Goal: Answer question/provide support: Share knowledge or assist other users

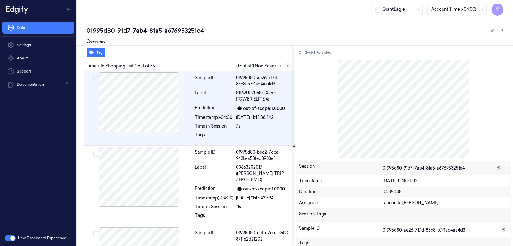
click at [290, 67] on button at bounding box center [287, 65] width 7 height 7
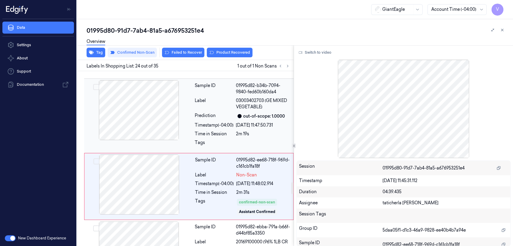
scroll to position [1644, 0]
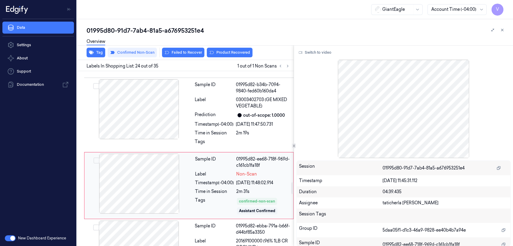
click at [238, 169] on div "Sample ID 01995d82-ee68-718f-969d-c161cb1fa18f Label Non-Scan Timestamp (-04:00…" at bounding box center [242, 186] width 99 height 64
click at [315, 51] on button "Switch to video" at bounding box center [315, 53] width 38 height 10
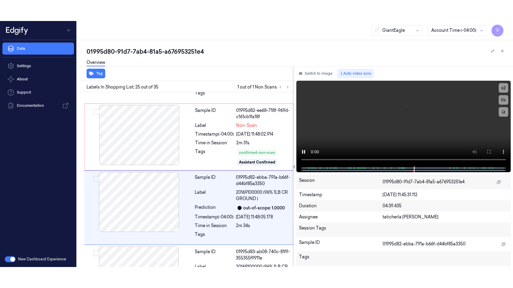
scroll to position [1715, 0]
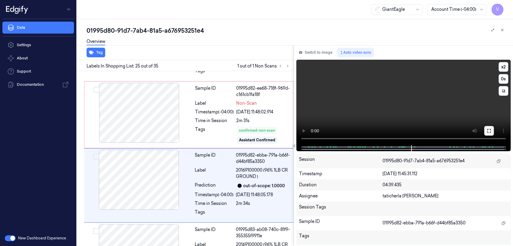
click at [493, 132] on button at bounding box center [489, 131] width 10 height 10
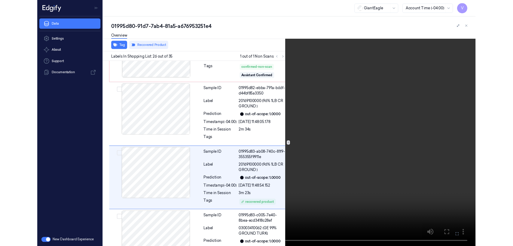
scroll to position [1769, 0]
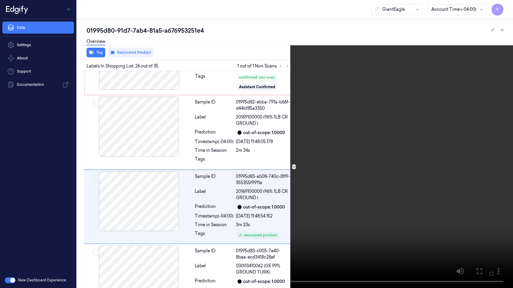
click at [0, 0] on icon at bounding box center [0, 0] width 0 height 0
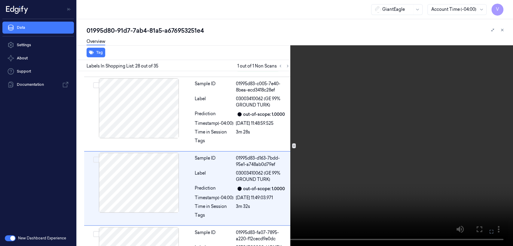
scroll to position [1939, 0]
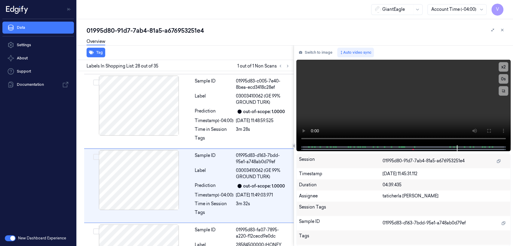
click at [316, 58] on div "Switch to image Auto video sync x 2 0 s Session 01995d80-91d7-7ab4-81a5-a676953…" at bounding box center [403, 145] width 219 height 201
click at [316, 55] on button "Switch to image" at bounding box center [315, 53] width 38 height 10
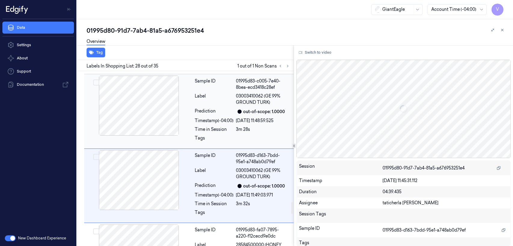
click at [213, 135] on div "Tags" at bounding box center [214, 140] width 39 height 10
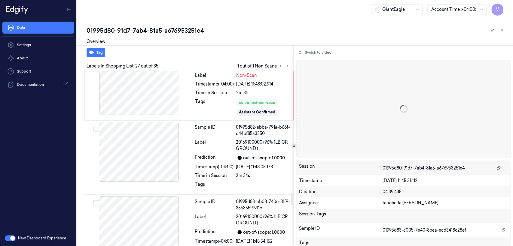
scroll to position [1731, 0]
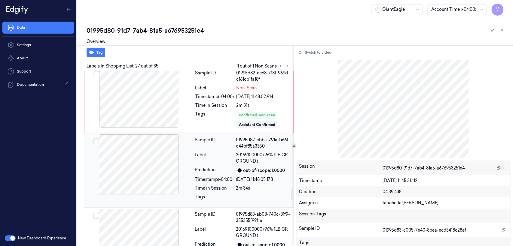
click at [234, 137] on div "Sample ID 01995d82-ebba-791a-b66f-d44bf85a3350" at bounding box center [242, 143] width 95 height 13
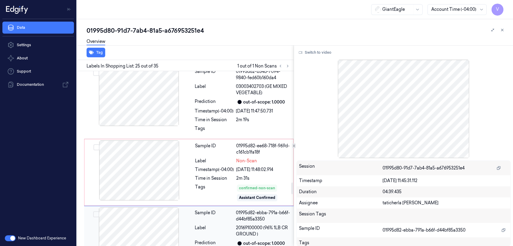
scroll to position [1648, 0]
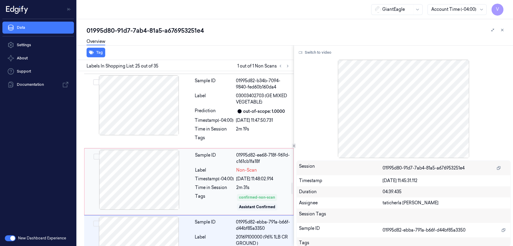
click at [193, 150] on div "Sample ID 01995d82-ee68-718f-969d-c161cb1fa18f Label Non-Scan Timestamp (-04:00…" at bounding box center [242, 182] width 99 height 64
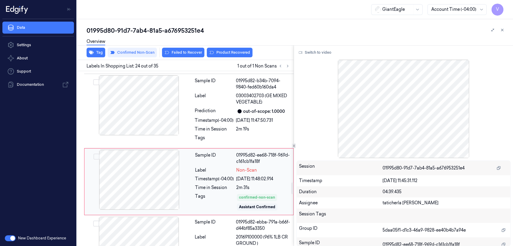
scroll to position [1644, 0]
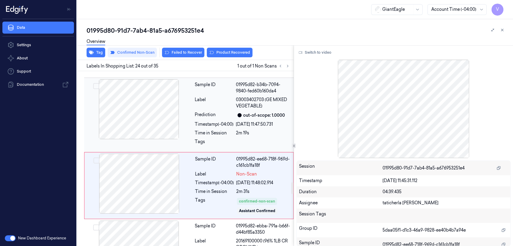
click at [220, 111] on div "Sample ID 01995d82-b34b-7094-9840-fed60b160da4 Label 03003402703 (GE MIXED VEGE…" at bounding box center [242, 114] width 100 height 71
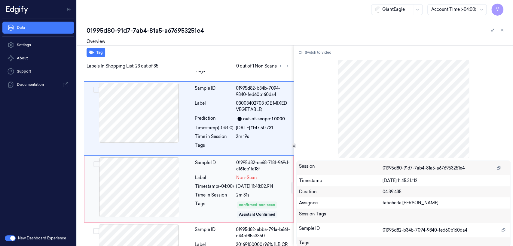
click at [209, 184] on div "Timestamp (-04:00)" at bounding box center [214, 187] width 39 height 6
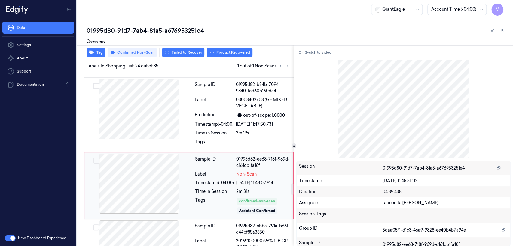
scroll to position [1711, 0]
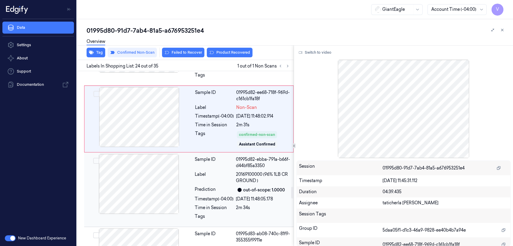
click at [224, 166] on div "Sample ID 01995d82-ebba-791a-b66f-d44bf85a3350 Label 20169100000 (96% 1LB CR GR…" at bounding box center [242, 189] width 100 height 71
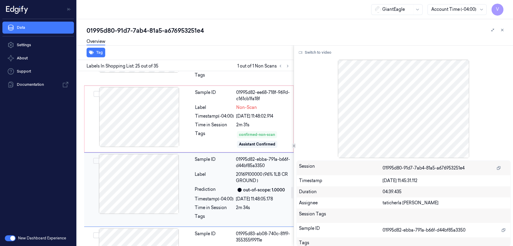
scroll to position [1715, 0]
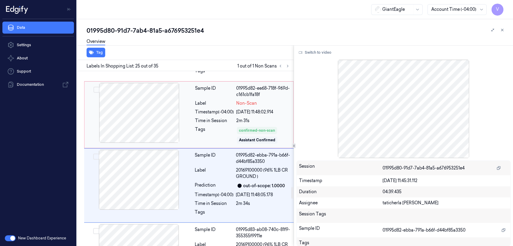
click at [228, 126] on div "Tags" at bounding box center [214, 135] width 39 height 18
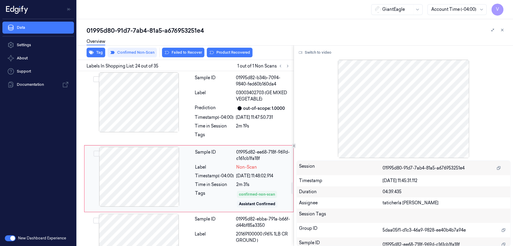
scroll to position [1644, 0]
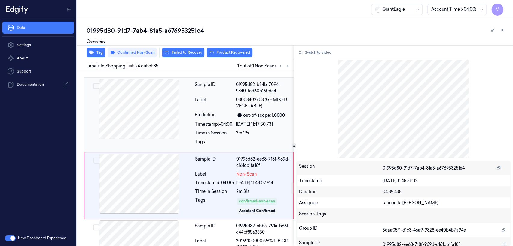
click at [214, 130] on div "Time in Session" at bounding box center [214, 133] width 39 height 6
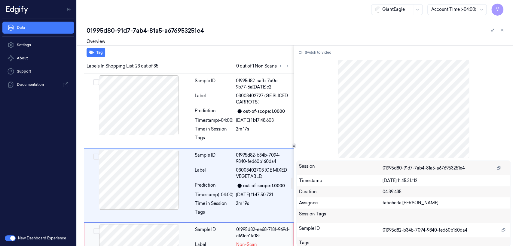
click at [214, 227] on div "Sample ID" at bounding box center [214, 233] width 39 height 13
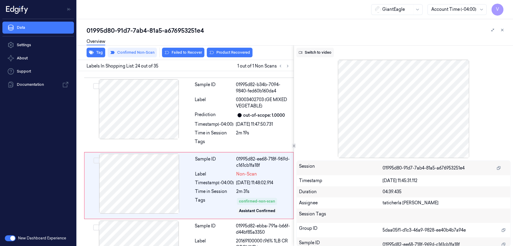
click at [313, 54] on button "Switch to video" at bounding box center [315, 53] width 38 height 10
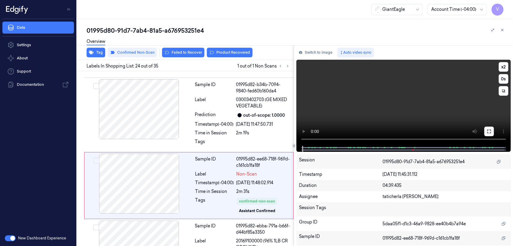
click at [488, 130] on icon at bounding box center [488, 131] width 5 height 5
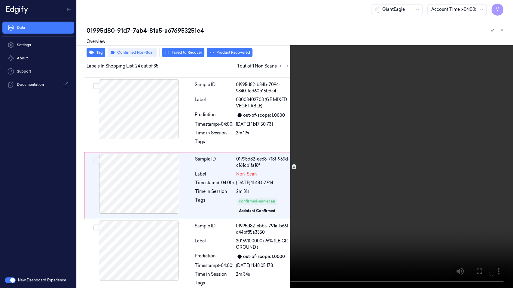
click at [221, 137] on video at bounding box center [256, 144] width 513 height 288
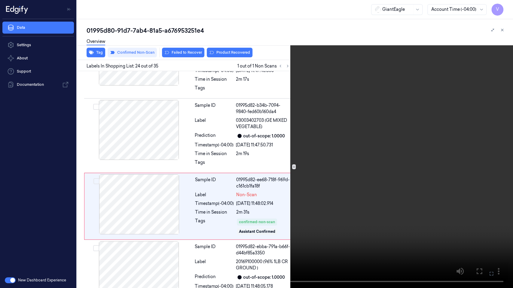
scroll to position [1623, 0]
click at [282, 138] on video at bounding box center [256, 144] width 513 height 288
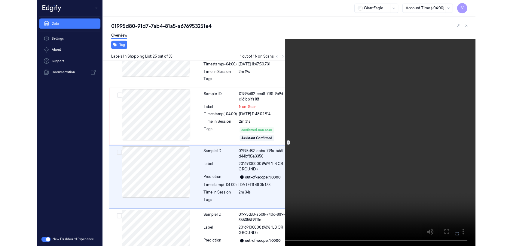
scroll to position [1694, 0]
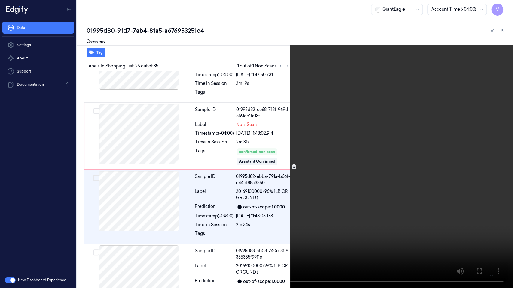
click at [0, 0] on icon at bounding box center [0, 0] width 0 height 0
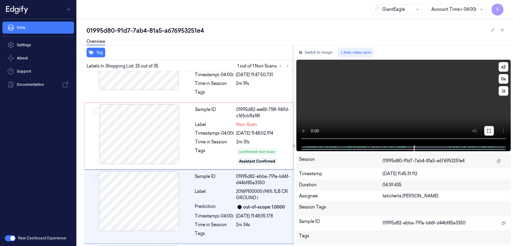
click at [488, 132] on icon at bounding box center [489, 131] width 4 height 4
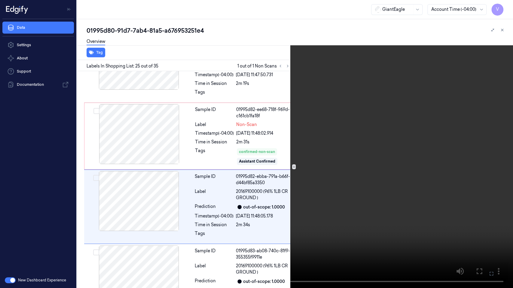
click at [252, 158] on video at bounding box center [256, 144] width 513 height 288
click at [403, 246] on video at bounding box center [256, 144] width 513 height 288
click at [0, 0] on icon at bounding box center [0, 0] width 0 height 0
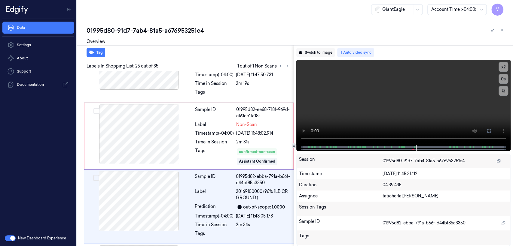
click at [323, 49] on button "Switch to image" at bounding box center [315, 53] width 38 height 10
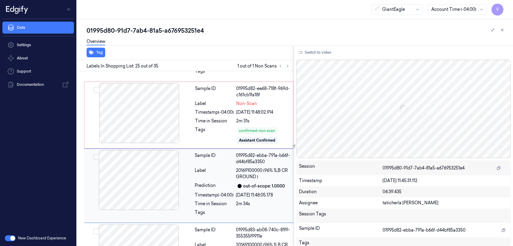
scroll to position [1715, 0]
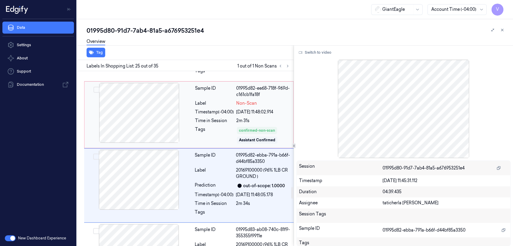
click at [228, 97] on div "Sample ID 01995d82-ee68-718f-969d-c161cb1fa18f Label Non-Scan Timestamp (-04:00…" at bounding box center [242, 115] width 99 height 64
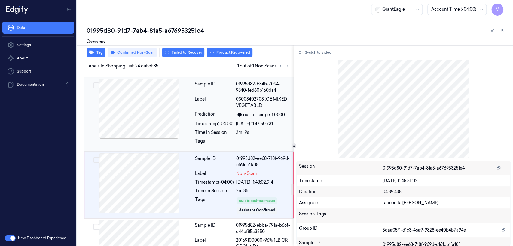
scroll to position [1644, 0]
click at [235, 238] on div "Label 20169100000 (96% 1LB CR GROUND )" at bounding box center [242, 244] width 95 height 13
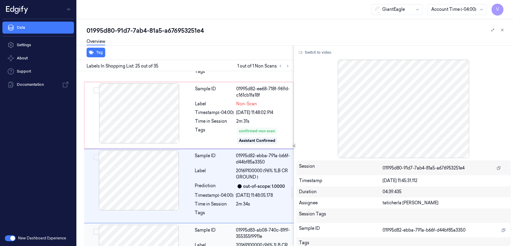
scroll to position [1715, 0]
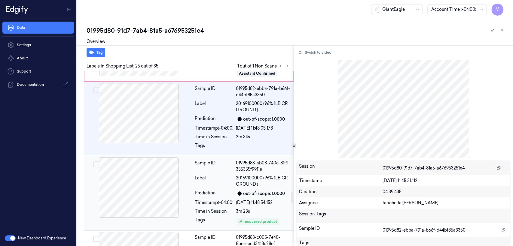
click at [207, 162] on div "Sample ID 01995d83-ab08-740c-81f9-355355f9911e Label 20169100000 (96% 1LB CR GR…" at bounding box center [242, 193] width 100 height 71
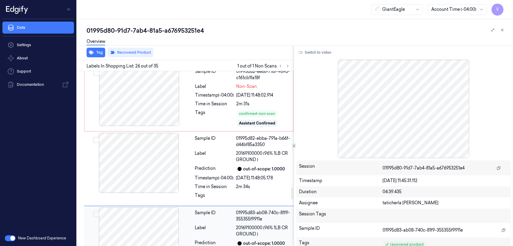
scroll to position [1723, 0]
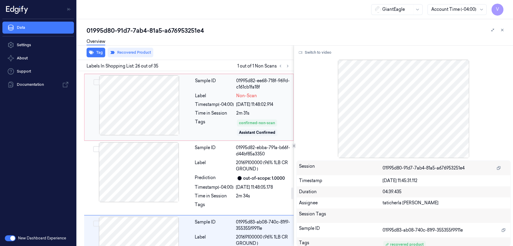
click at [235, 119] on div "Tags confirmed-non-scan Assistant Confirmed" at bounding box center [242, 128] width 95 height 18
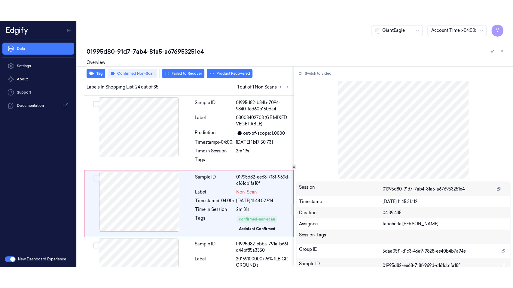
scroll to position [1644, 0]
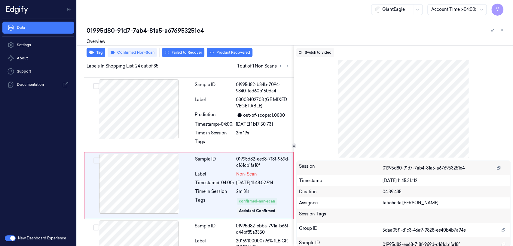
click at [312, 54] on button "Switch to video" at bounding box center [315, 53] width 38 height 10
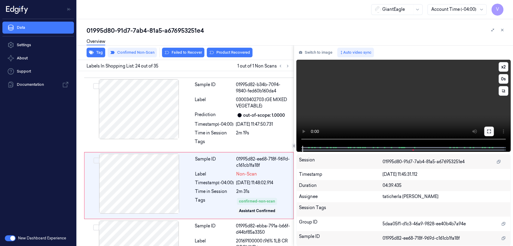
click at [488, 130] on icon at bounding box center [488, 131] width 5 height 5
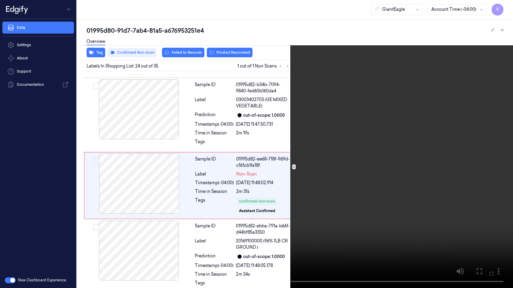
click at [380, 157] on video at bounding box center [256, 144] width 513 height 288
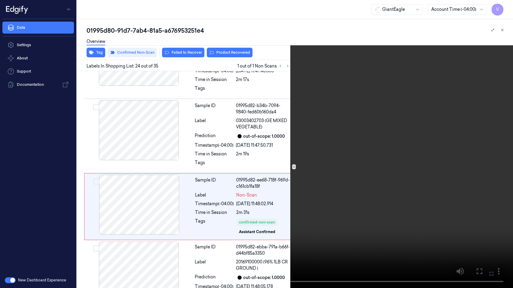
click at [380, 157] on video at bounding box center [256, 144] width 513 height 288
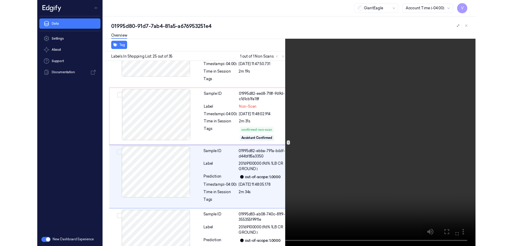
scroll to position [1694, 0]
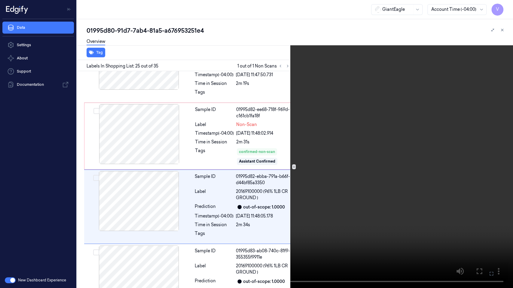
click at [0, 0] on icon at bounding box center [0, 0] width 0 height 0
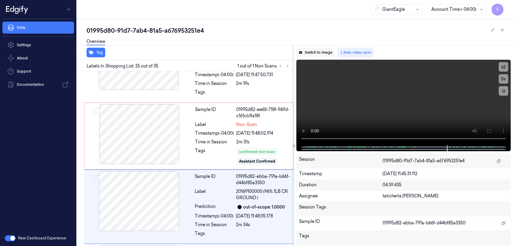
click at [320, 52] on button "Switch to image" at bounding box center [315, 53] width 38 height 10
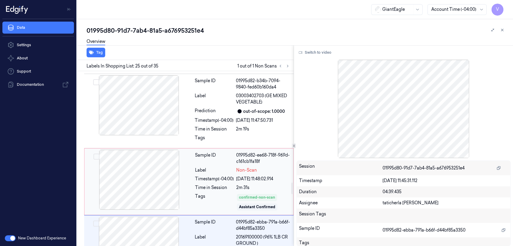
click at [209, 165] on div "Sample ID 01995d82-ee68-718f-969d-c161cb1fa18f Label Non-Scan Timestamp (-04:00…" at bounding box center [242, 182] width 99 height 64
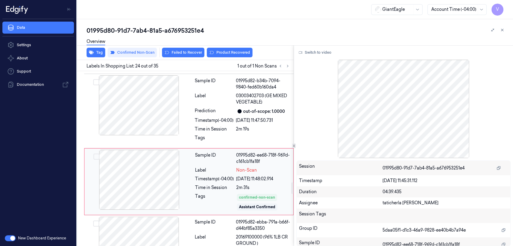
scroll to position [1644, 0]
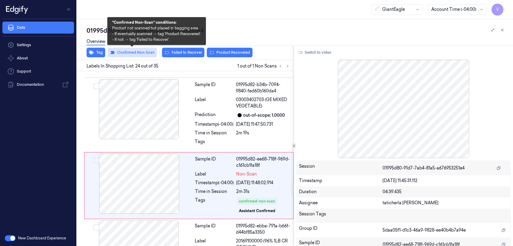
click at [138, 52] on button "Confirmed Non-Scan" at bounding box center [132, 53] width 49 height 10
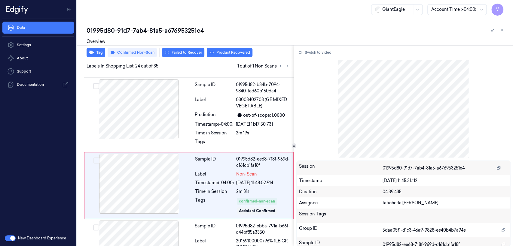
scroll to position [1643, 0]
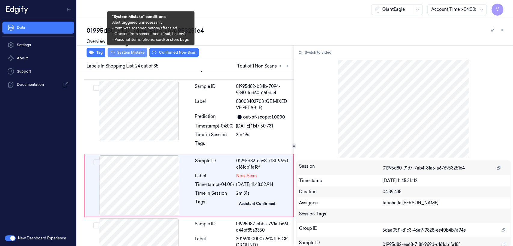
click at [122, 53] on button "System Mistake" at bounding box center [127, 53] width 39 height 10
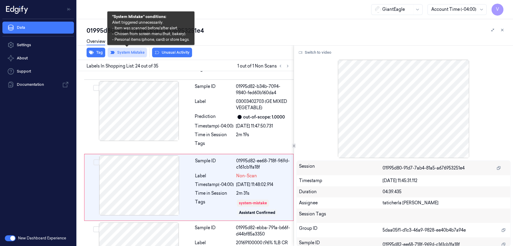
scroll to position [1644, 0]
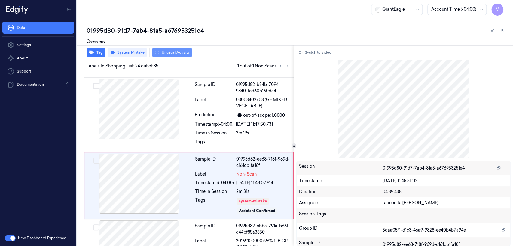
click at [180, 56] on button "Unusual Activity" at bounding box center [172, 53] width 40 height 10
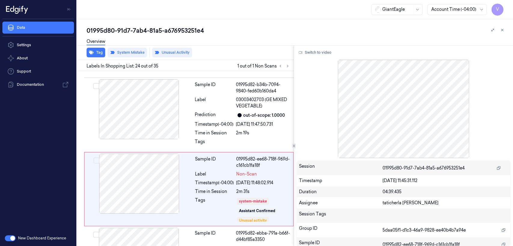
scroll to position [1648, 0]
